Goal: Task Accomplishment & Management: Use online tool/utility

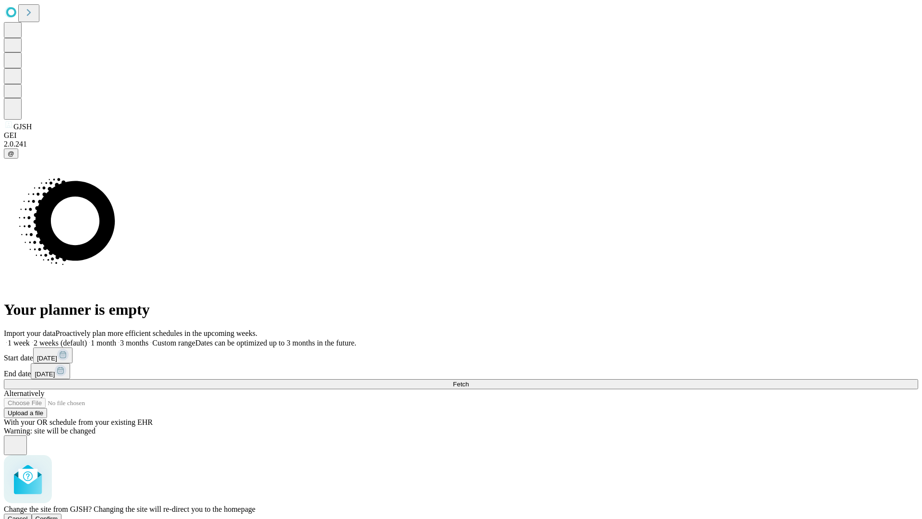
click at [58, 515] on span "Confirm" at bounding box center [47, 518] width 23 height 7
click at [116, 339] on label "1 month" at bounding box center [101, 343] width 29 height 8
click at [469, 380] on span "Fetch" at bounding box center [461, 383] width 16 height 7
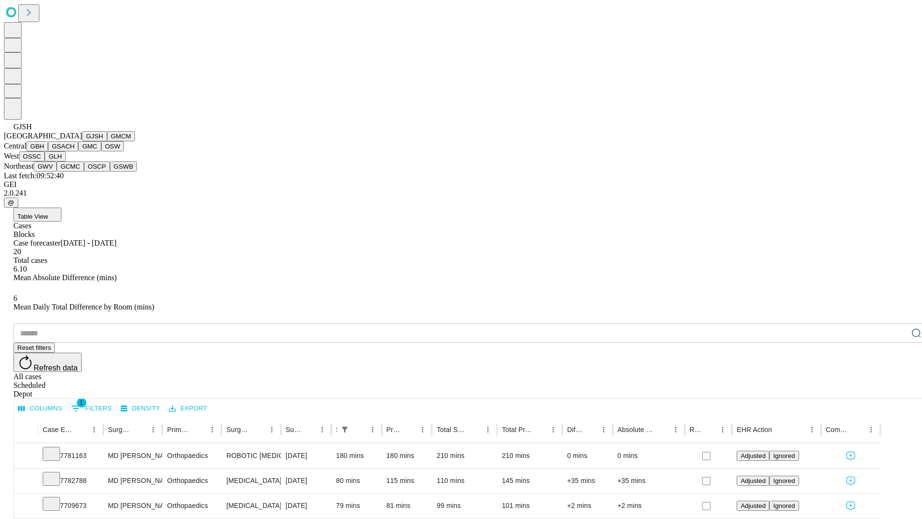
click at [107, 141] on button "GMCM" at bounding box center [121, 136] width 28 height 10
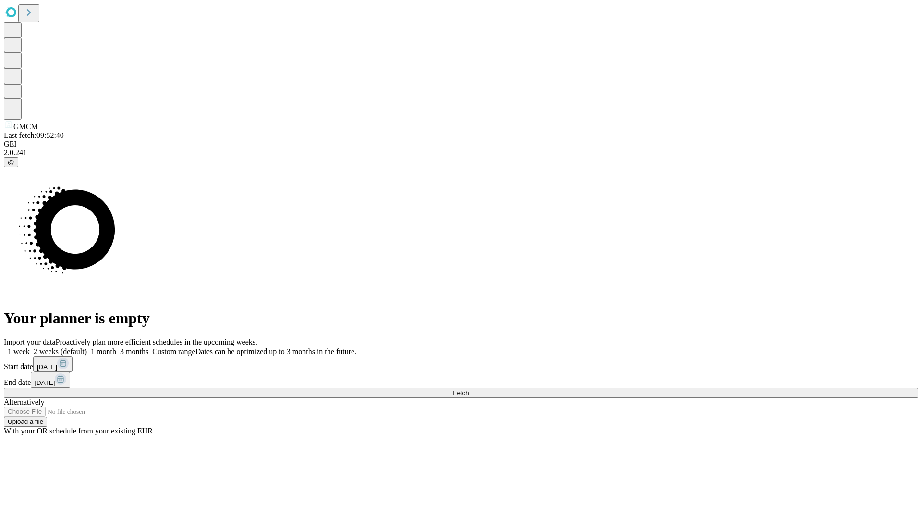
click at [116, 347] on label "1 month" at bounding box center [101, 351] width 29 height 8
click at [469, 389] on span "Fetch" at bounding box center [461, 392] width 16 height 7
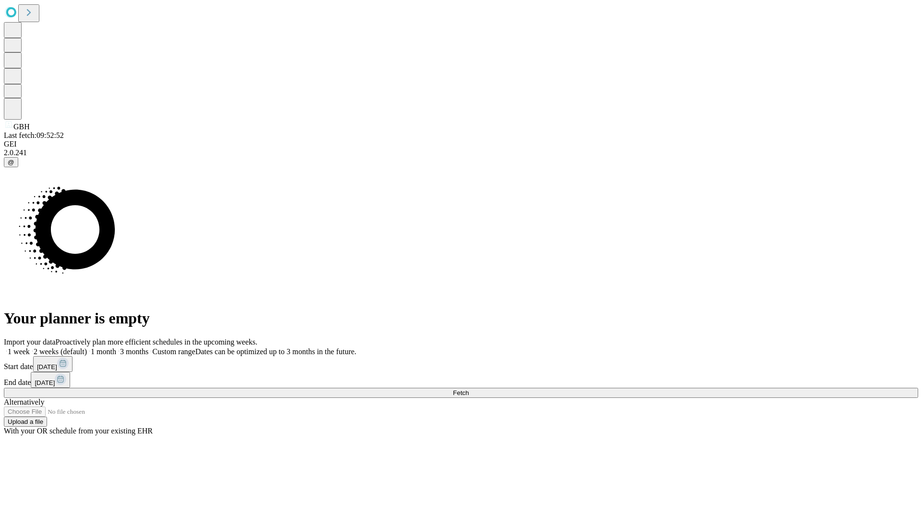
click at [116, 347] on label "1 month" at bounding box center [101, 351] width 29 height 8
click at [469, 389] on span "Fetch" at bounding box center [461, 392] width 16 height 7
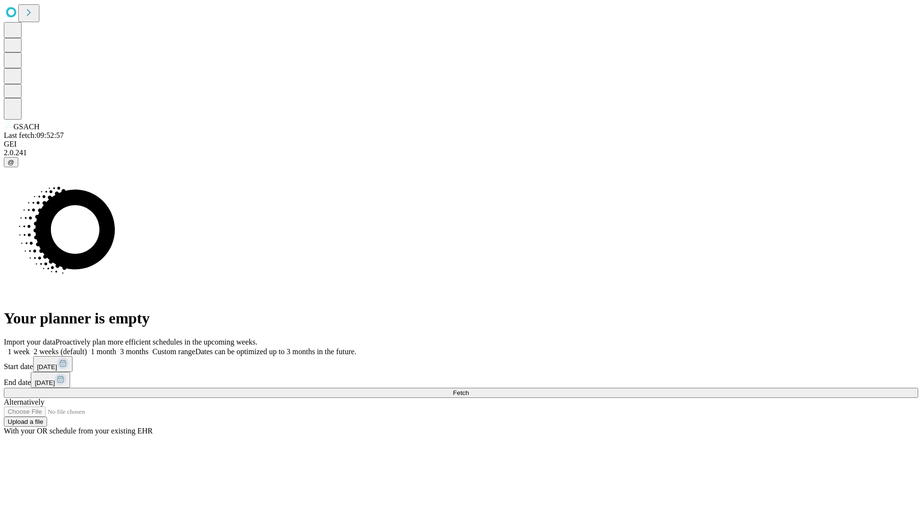
click at [116, 347] on label "1 month" at bounding box center [101, 351] width 29 height 8
click at [469, 389] on span "Fetch" at bounding box center [461, 392] width 16 height 7
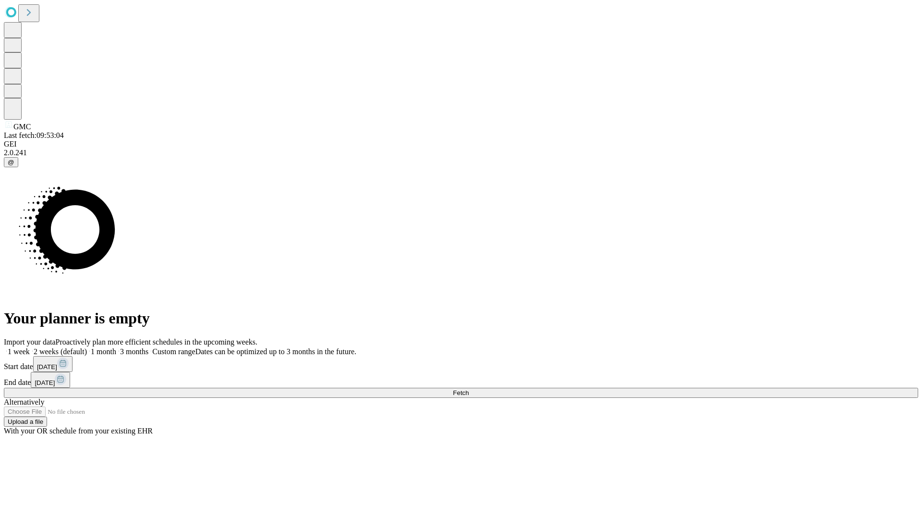
click at [116, 347] on label "1 month" at bounding box center [101, 351] width 29 height 8
click at [469, 389] on span "Fetch" at bounding box center [461, 392] width 16 height 7
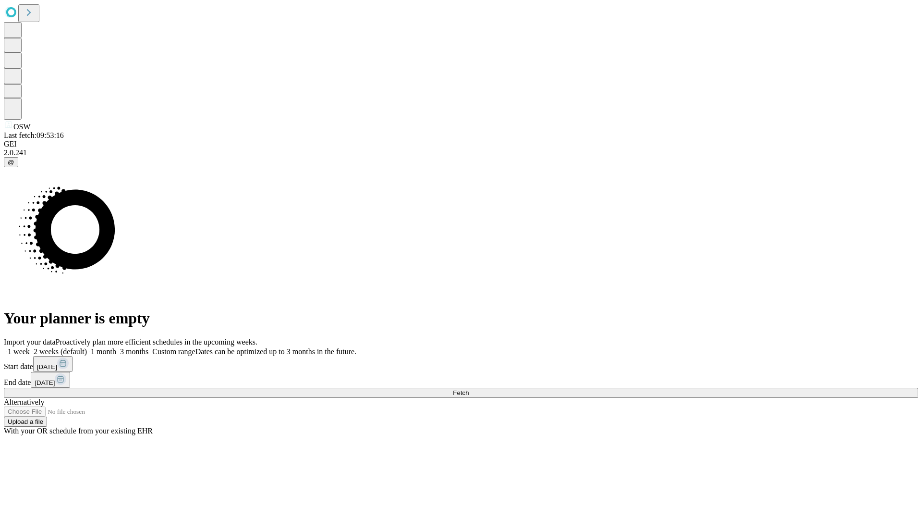
click at [116, 347] on label "1 month" at bounding box center [101, 351] width 29 height 8
click at [469, 389] on span "Fetch" at bounding box center [461, 392] width 16 height 7
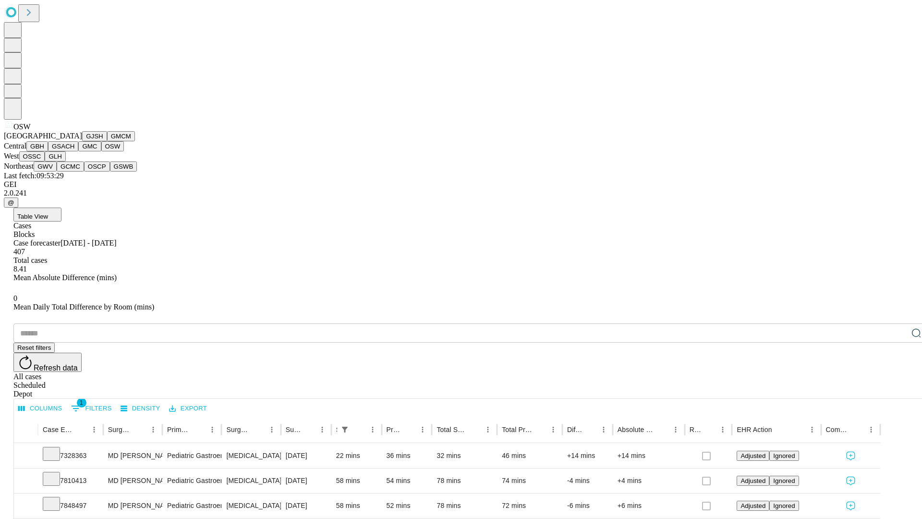
click at [45, 161] on button "OSSC" at bounding box center [32, 156] width 26 height 10
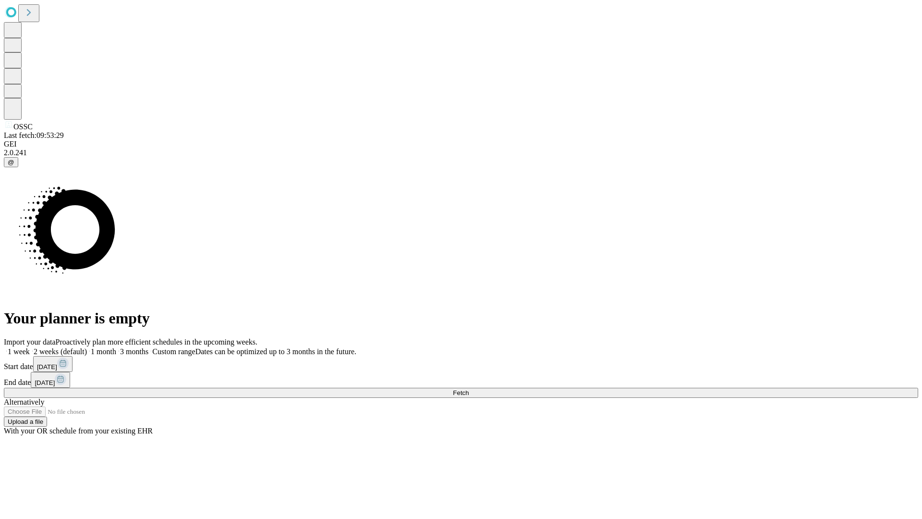
click at [116, 347] on label "1 month" at bounding box center [101, 351] width 29 height 8
click at [469, 389] on span "Fetch" at bounding box center [461, 392] width 16 height 7
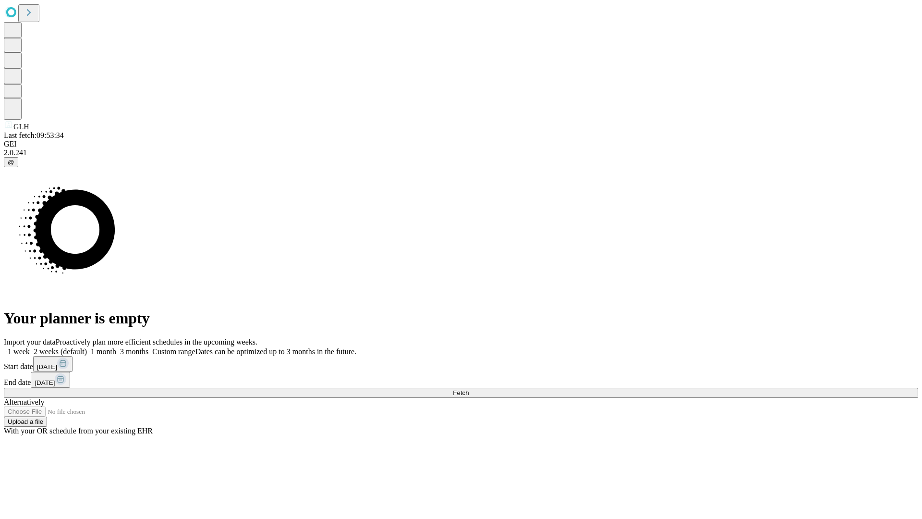
click at [116, 347] on label "1 month" at bounding box center [101, 351] width 29 height 8
click at [469, 389] on span "Fetch" at bounding box center [461, 392] width 16 height 7
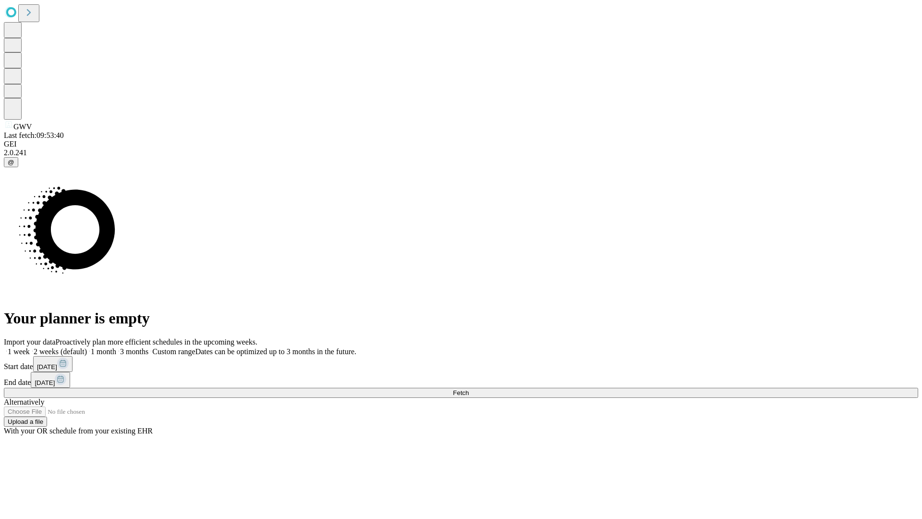
click at [116, 347] on label "1 month" at bounding box center [101, 351] width 29 height 8
click at [469, 389] on span "Fetch" at bounding box center [461, 392] width 16 height 7
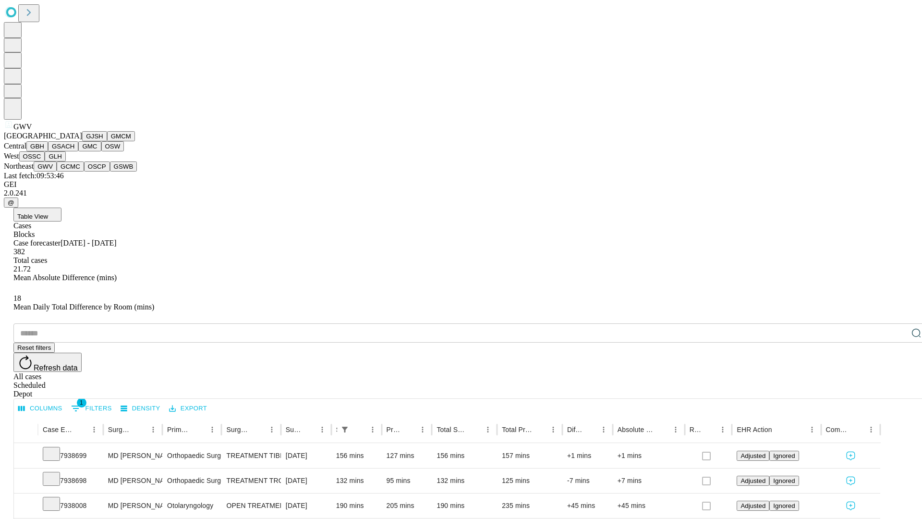
click at [74, 171] on button "GCMC" at bounding box center [70, 166] width 27 height 10
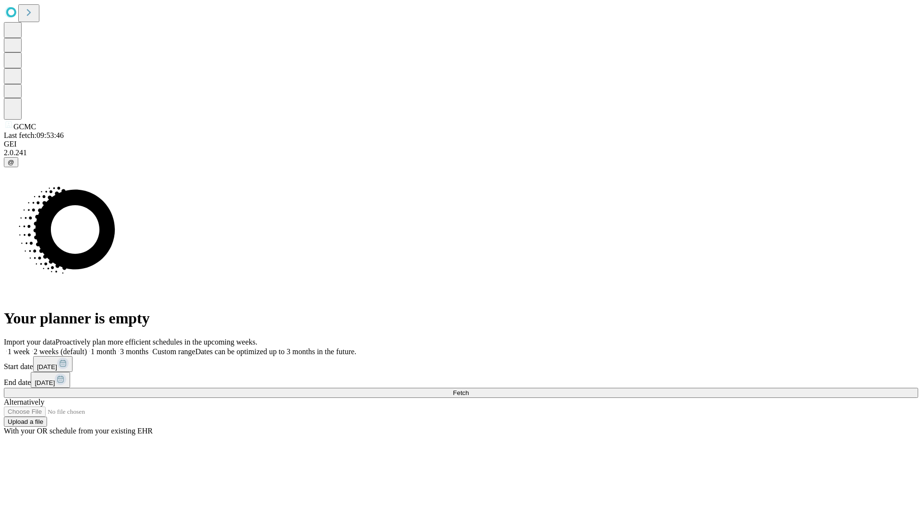
click at [469, 389] on span "Fetch" at bounding box center [461, 392] width 16 height 7
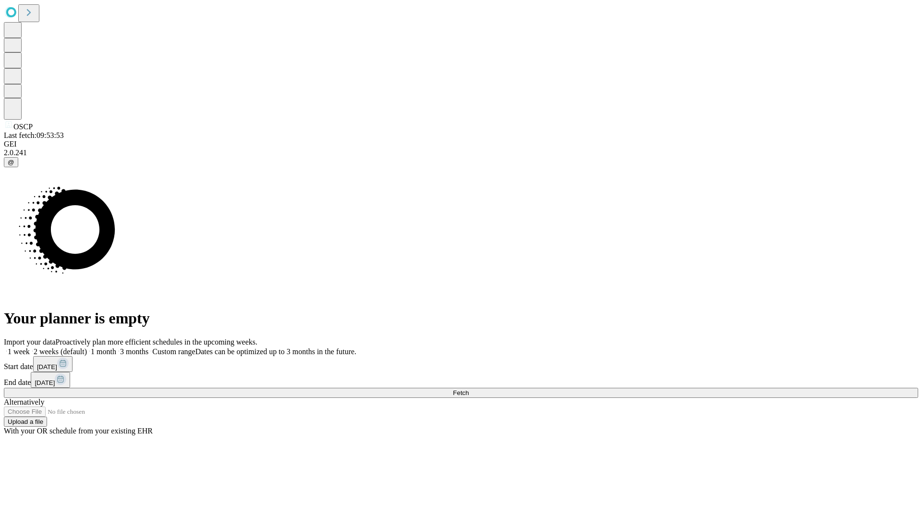
click at [116, 347] on label "1 month" at bounding box center [101, 351] width 29 height 8
click at [469, 389] on span "Fetch" at bounding box center [461, 392] width 16 height 7
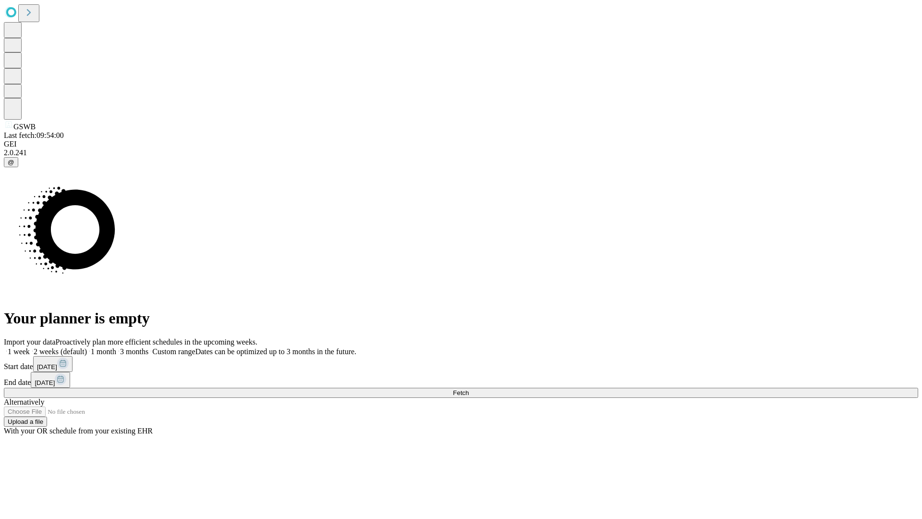
click at [116, 347] on label "1 month" at bounding box center [101, 351] width 29 height 8
click at [469, 389] on span "Fetch" at bounding box center [461, 392] width 16 height 7
